Goal: Transaction & Acquisition: Purchase product/service

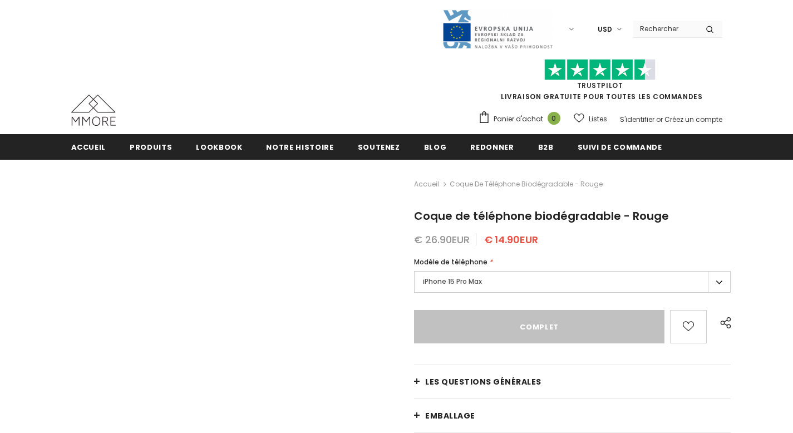
type input "Sold Out"
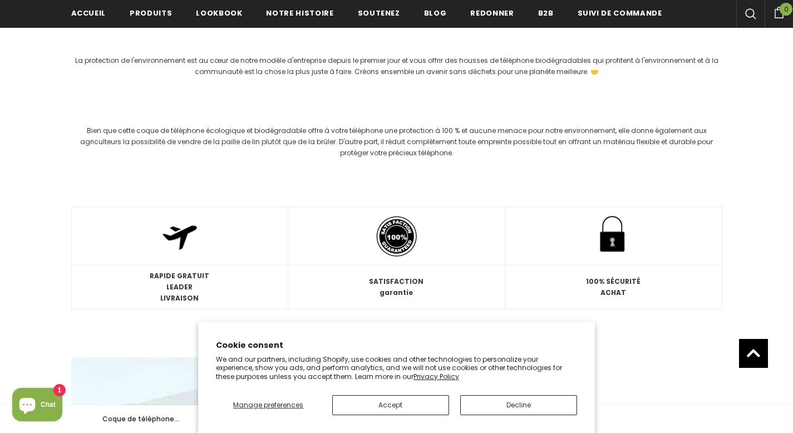
scroll to position [1298, 0]
